Goal: Information Seeking & Learning: Learn about a topic

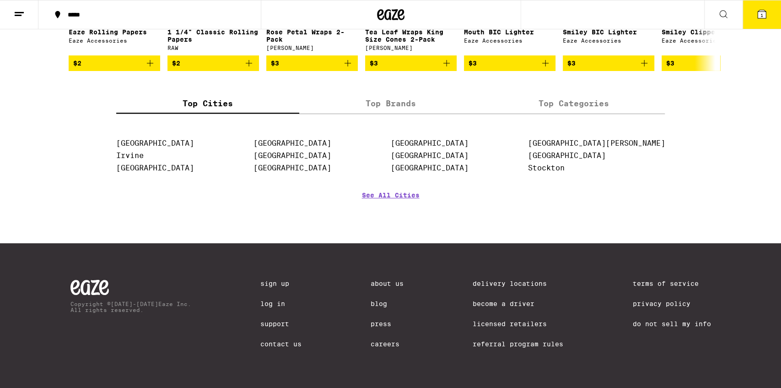
scroll to position [4142, 0]
click at [517, 300] on link "Become a Driver" at bounding box center [518, 303] width 91 height 7
